Goal: Find specific page/section: Find specific page/section

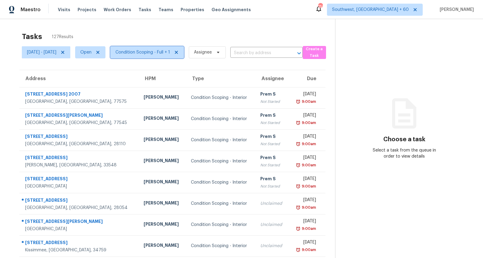
click at [152, 54] on span "Condition Scoping - Full + 1" at bounding box center [142, 52] width 55 height 6
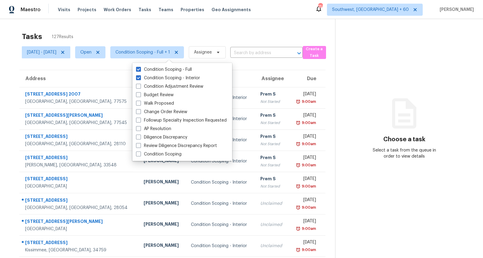
click at [209, 36] on div "Tasks 127 Results" at bounding box center [178, 37] width 313 height 16
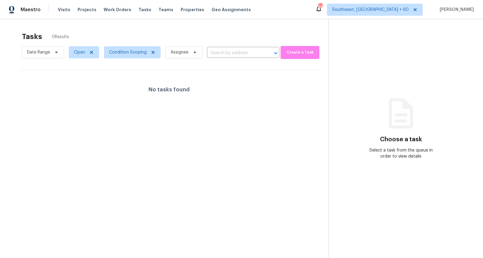
click at [59, 18] on div "Maestro Visits Projects Work Orders Tasks Teams Properties Geo Assignments 687 …" at bounding box center [241, 9] width 483 height 19
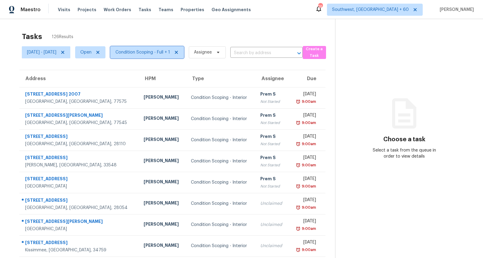
click at [154, 55] on span "Condition Scoping - Full + 1" at bounding box center [142, 52] width 55 height 6
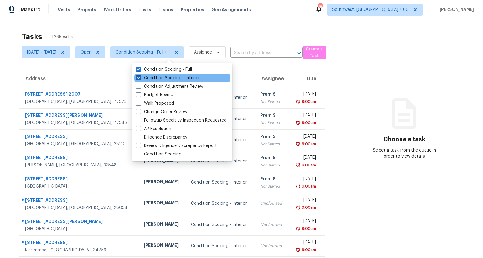
click at [156, 78] on label "Condition Scoping - Interior" at bounding box center [168, 78] width 64 height 6
click at [140, 78] on input "Condition Scoping - Interior" at bounding box center [138, 77] width 4 height 4
checkbox input "false"
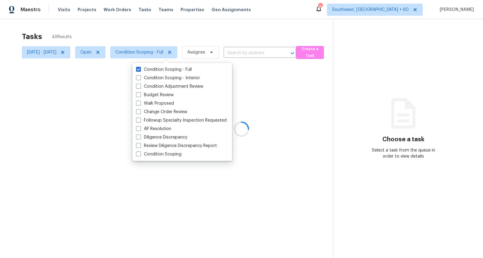
click at [130, 28] on div at bounding box center [241, 129] width 483 height 258
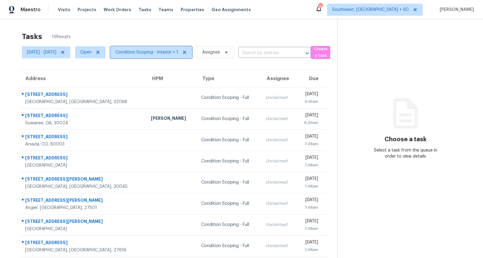
click at [158, 52] on span "Condition Scoping - Interior + 1" at bounding box center [146, 52] width 63 height 6
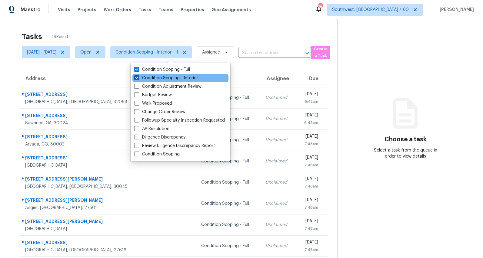
click at [158, 78] on label "Condition Scoping - Interior" at bounding box center [166, 78] width 64 height 6
click at [138, 78] on input "Condition Scoping - Interior" at bounding box center [136, 77] width 4 height 4
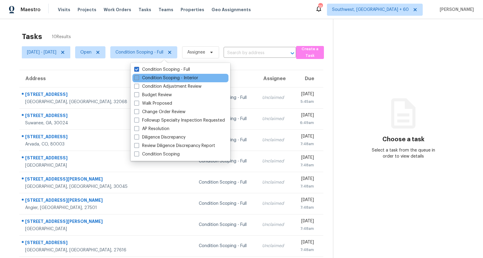
click at [158, 78] on label "Condition Scoping - Interior" at bounding box center [166, 78] width 64 height 6
click at [138, 78] on input "Condition Scoping - Interior" at bounding box center [136, 77] width 4 height 4
checkbox input "true"
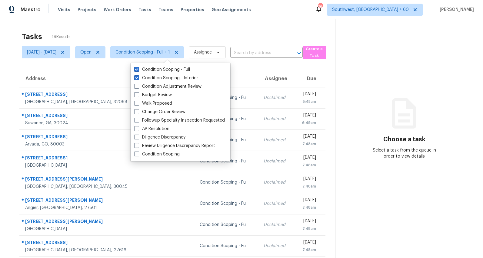
click at [142, 32] on div "Tasks 19 Results" at bounding box center [178, 37] width 313 height 16
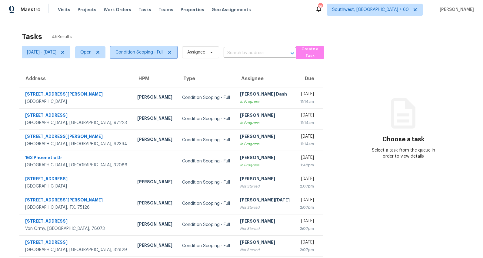
click at [158, 52] on span "Condition Scoping - Full" at bounding box center [139, 52] width 48 height 6
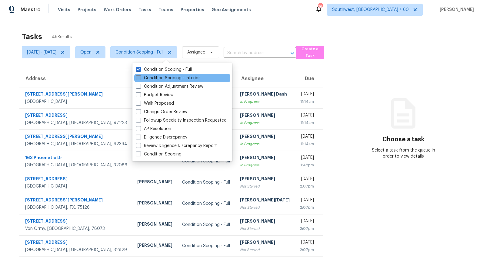
click at [160, 78] on label "Condition Scoping - Interior" at bounding box center [168, 78] width 64 height 6
click at [140, 78] on input "Condition Scoping - Interior" at bounding box center [138, 77] width 4 height 4
checkbox input "true"
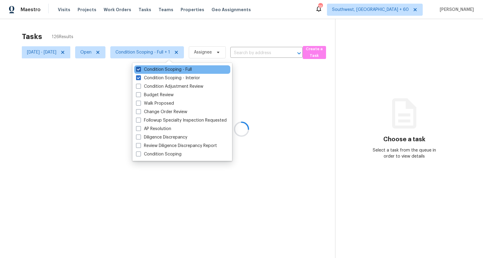
click at [157, 70] on label "Condition Scoping - Full" at bounding box center [164, 70] width 56 height 6
click at [140, 70] on input "Condition Scoping - Full" at bounding box center [138, 69] width 4 height 4
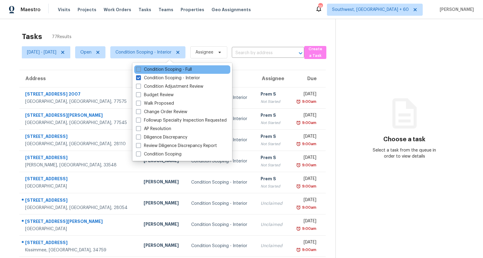
click at [157, 70] on label "Condition Scoping - Full" at bounding box center [164, 70] width 56 height 6
click at [140, 70] on input "Condition Scoping - Full" at bounding box center [138, 69] width 4 height 4
checkbox input "true"
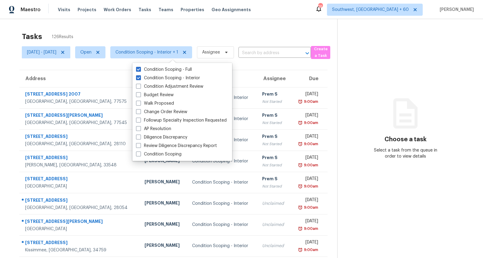
click at [128, 35] on div "Tasks 126 Results" at bounding box center [179, 37] width 315 height 16
